Goal: Find specific page/section: Find specific page/section

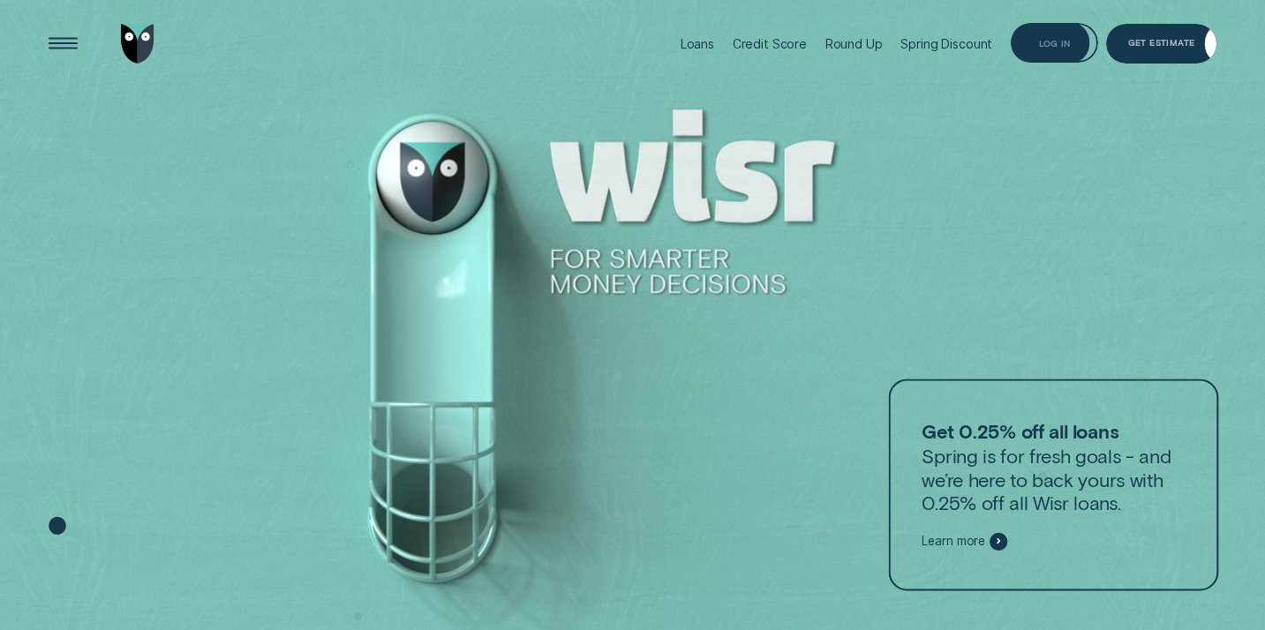
click at [1092, 41] on div "Log in" at bounding box center [1055, 43] width 88 height 40
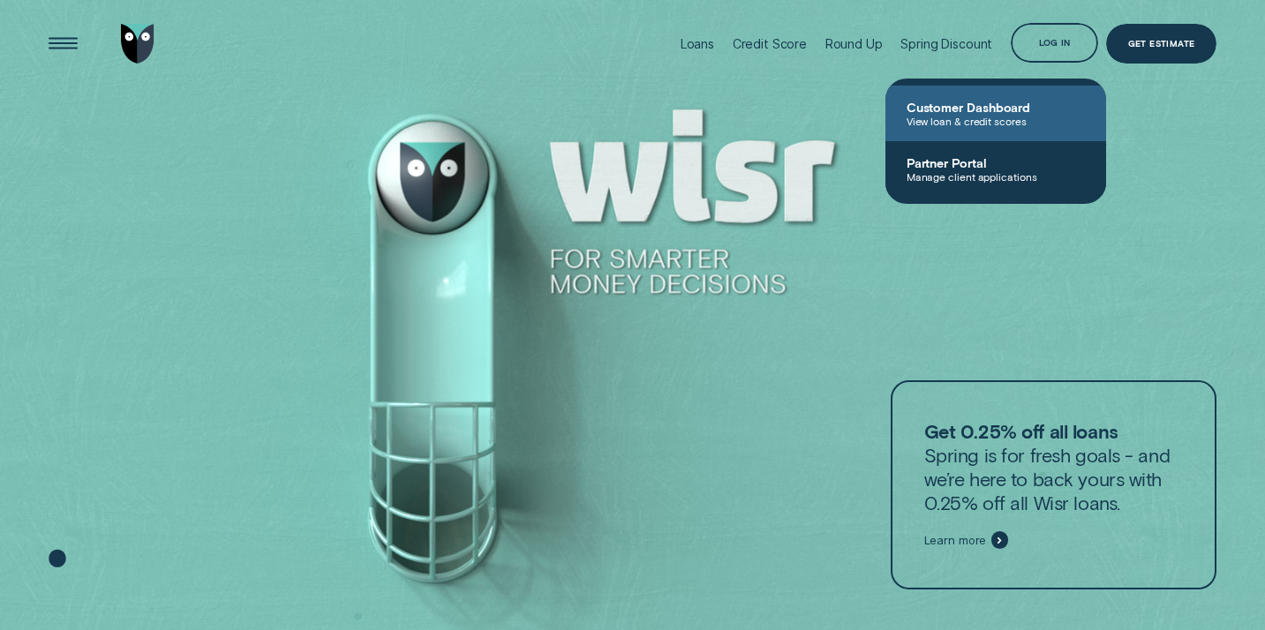
click at [1023, 137] on link "Customer Dashboard View loan & credit scores" at bounding box center [996, 114] width 221 height 56
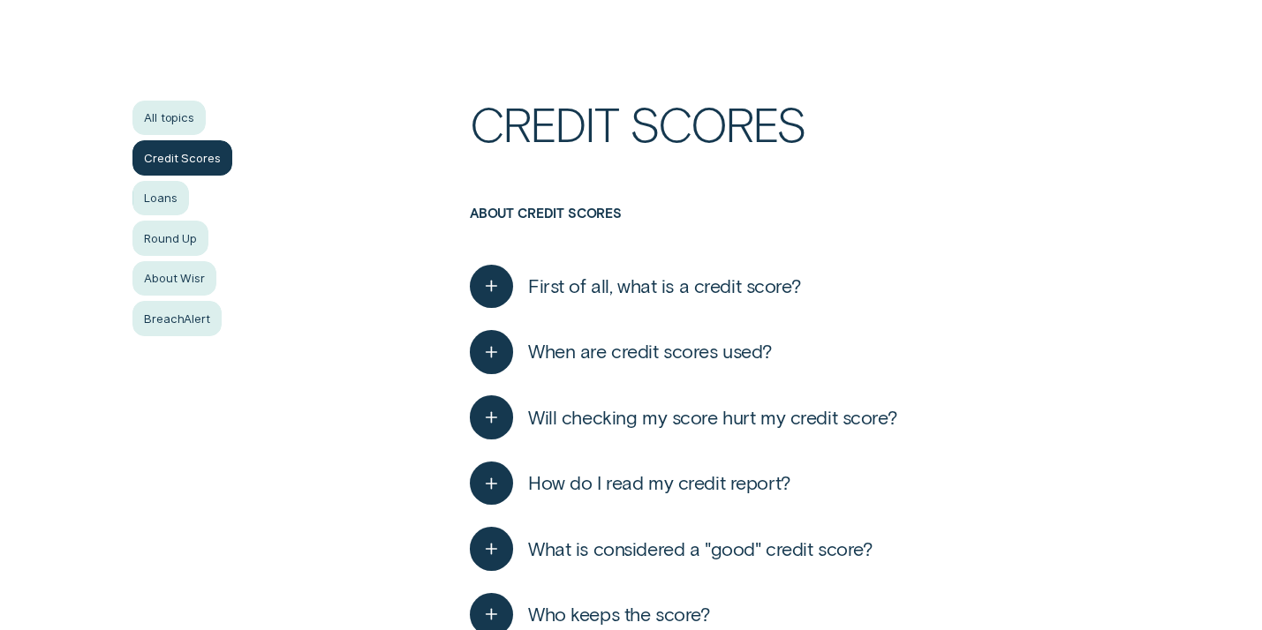
scroll to position [415, 0]
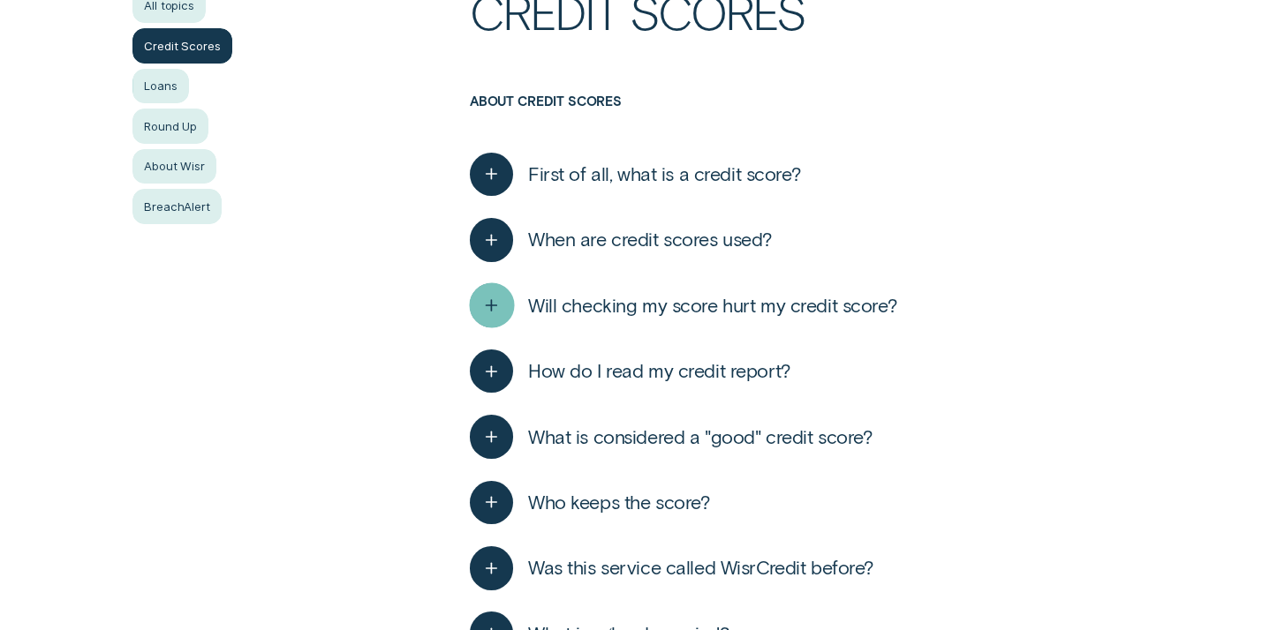
click at [500, 302] on icon "button" at bounding box center [491, 305] width 22 height 27
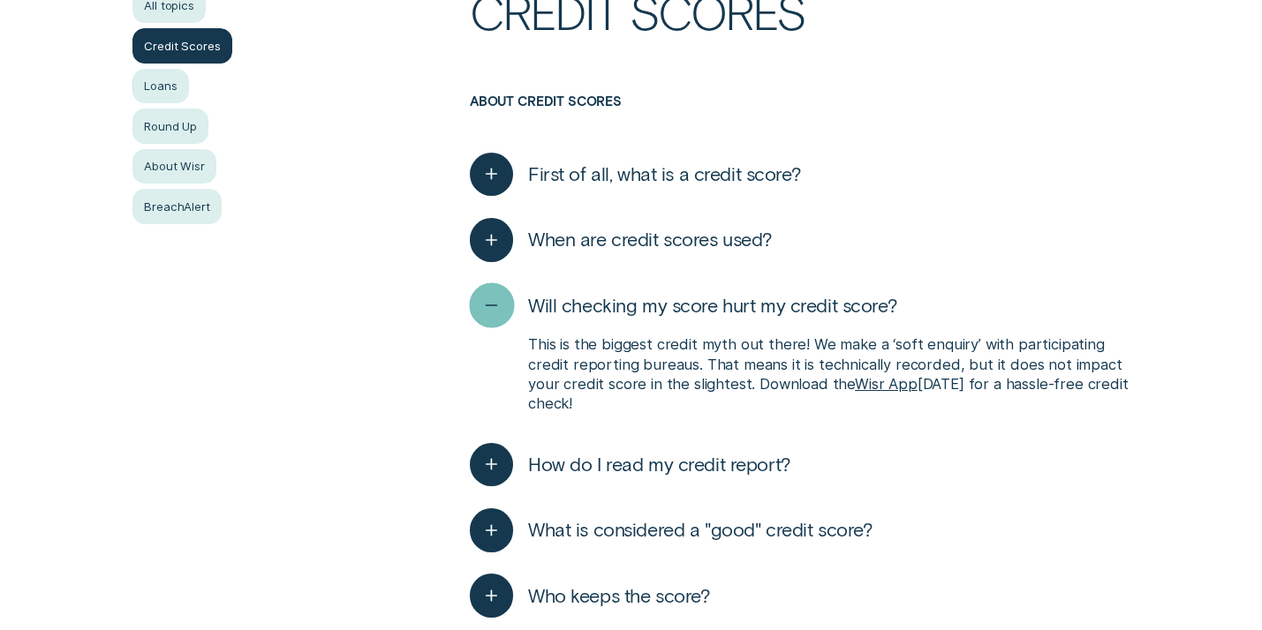
click at [500, 302] on icon "button" at bounding box center [491, 305] width 22 height 27
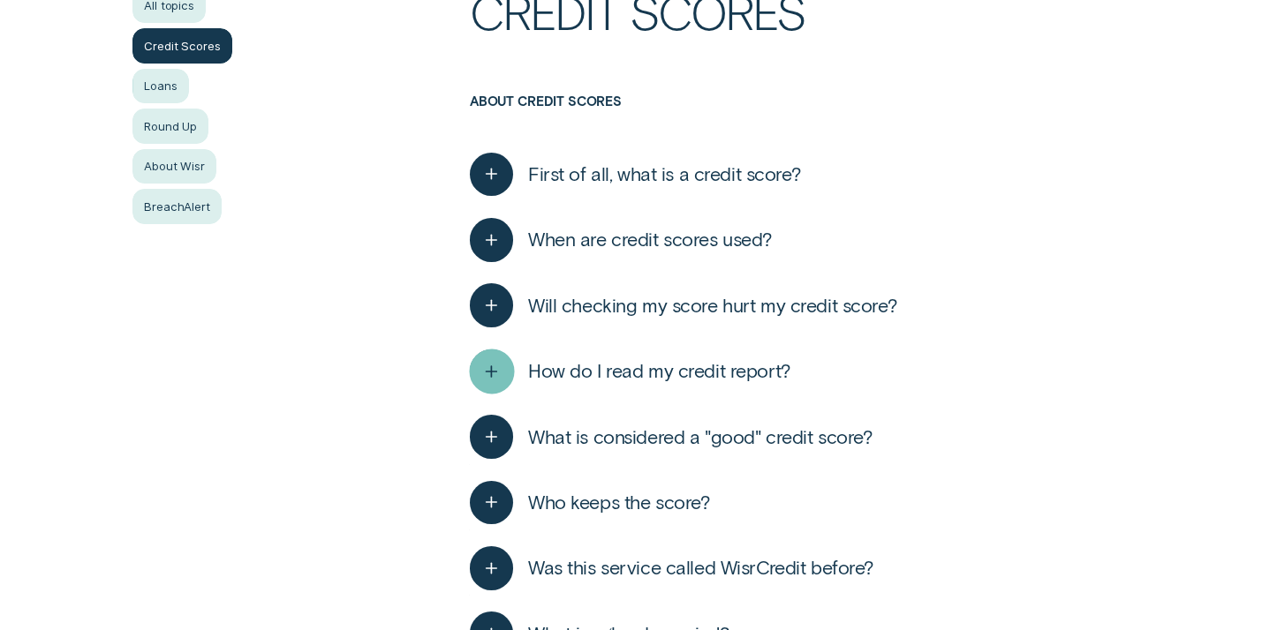
click at [487, 373] on icon "button" at bounding box center [491, 371] width 22 height 27
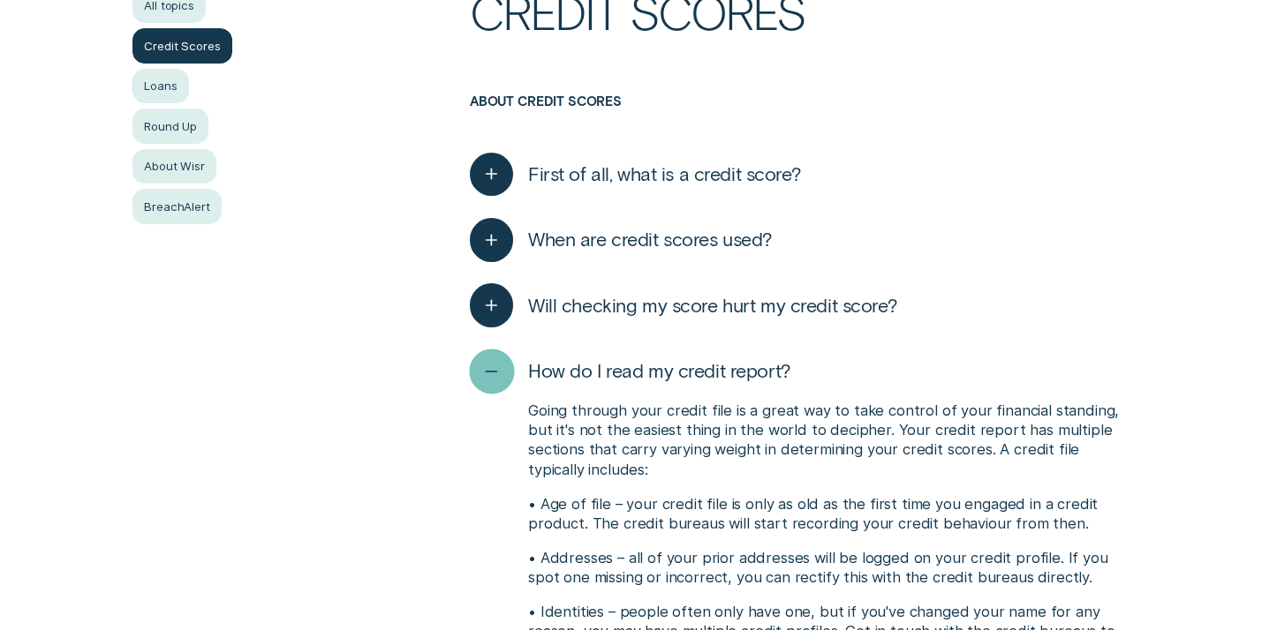
click at [487, 373] on icon "button" at bounding box center [491, 371] width 22 height 27
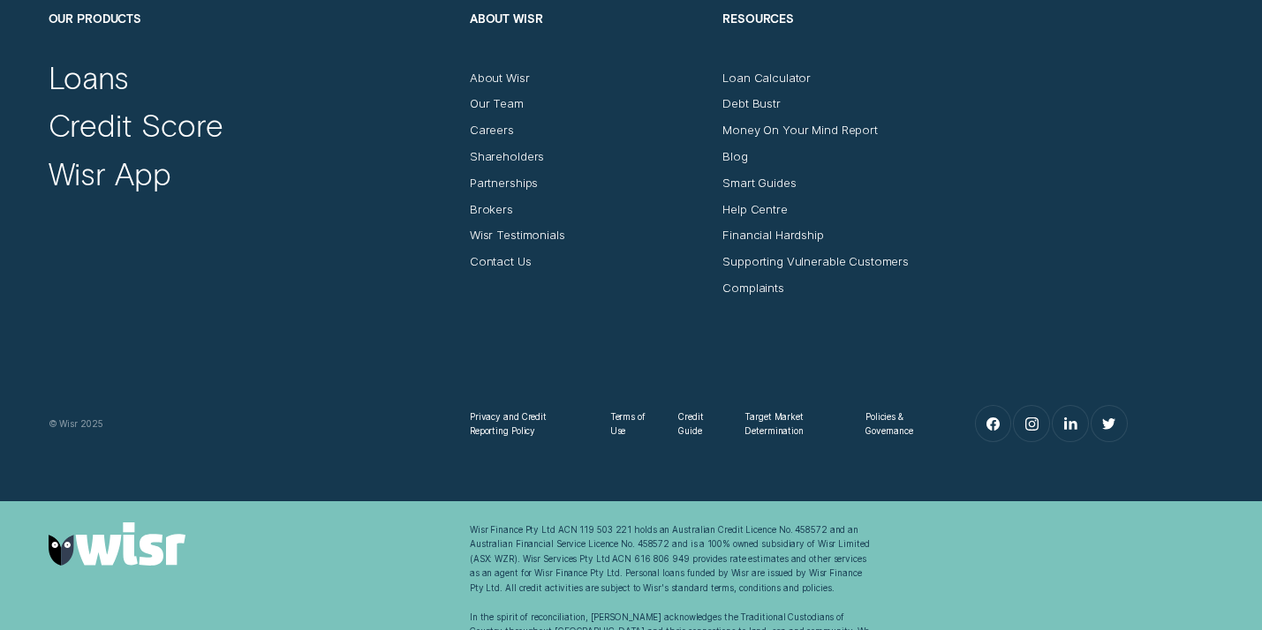
scroll to position [4199, 0]
